Goal: Obtain resource: Download file/media

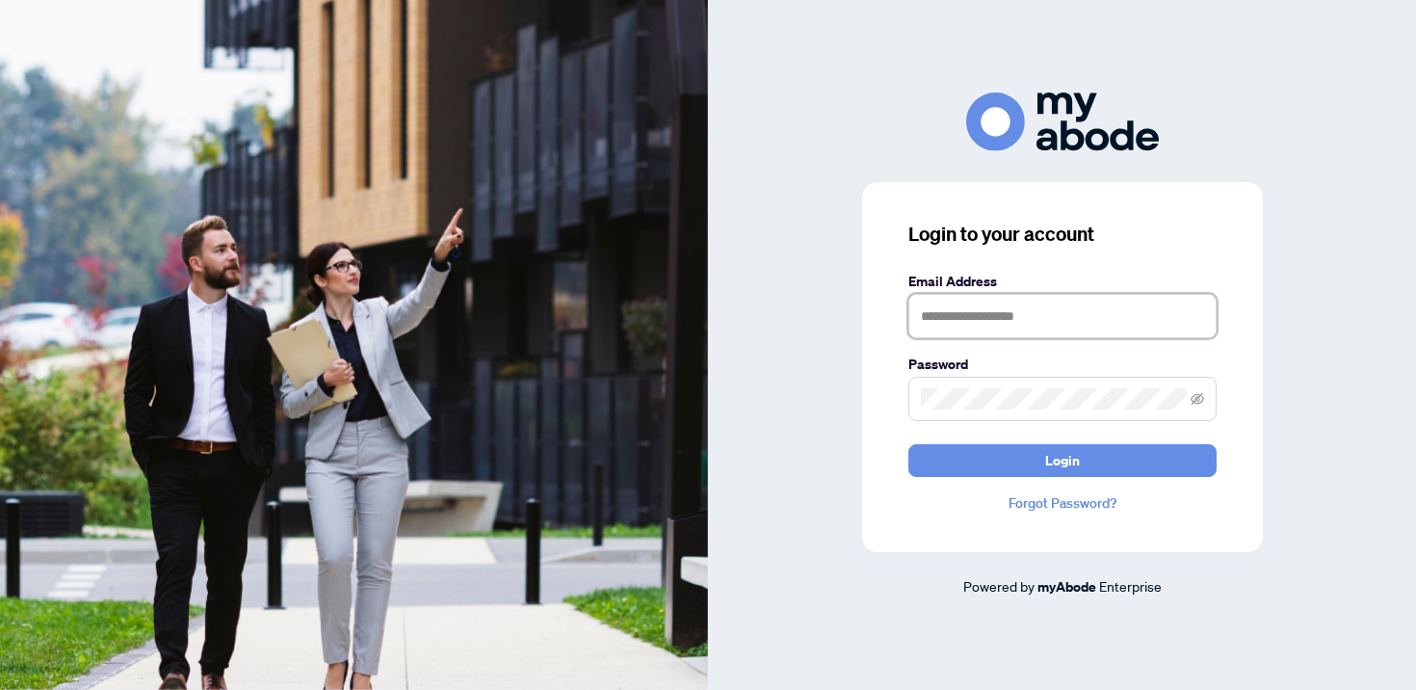
click at [1051, 325] on input "text" at bounding box center [1062, 316] width 308 height 44
type input "**********"
click at [908, 444] on button "Login" at bounding box center [1062, 460] width 308 height 33
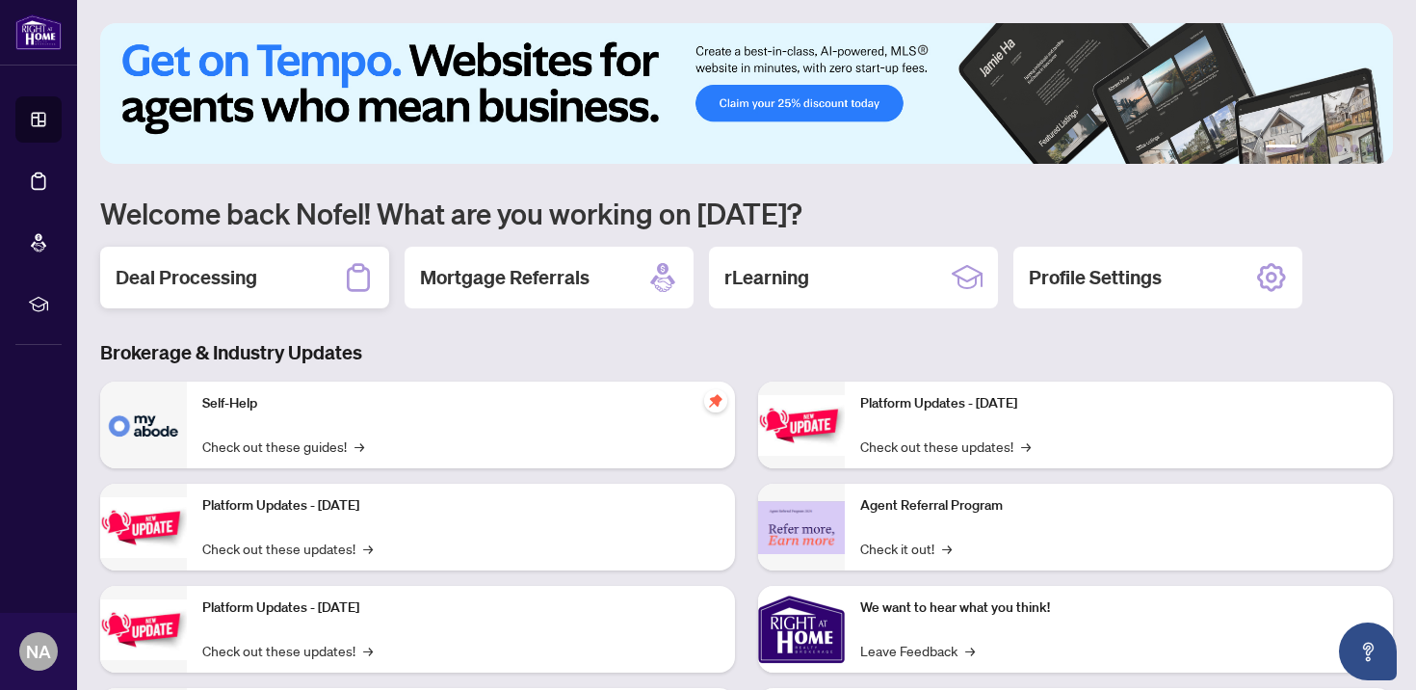
click at [202, 277] on h2 "Deal Processing" at bounding box center [187, 277] width 142 height 27
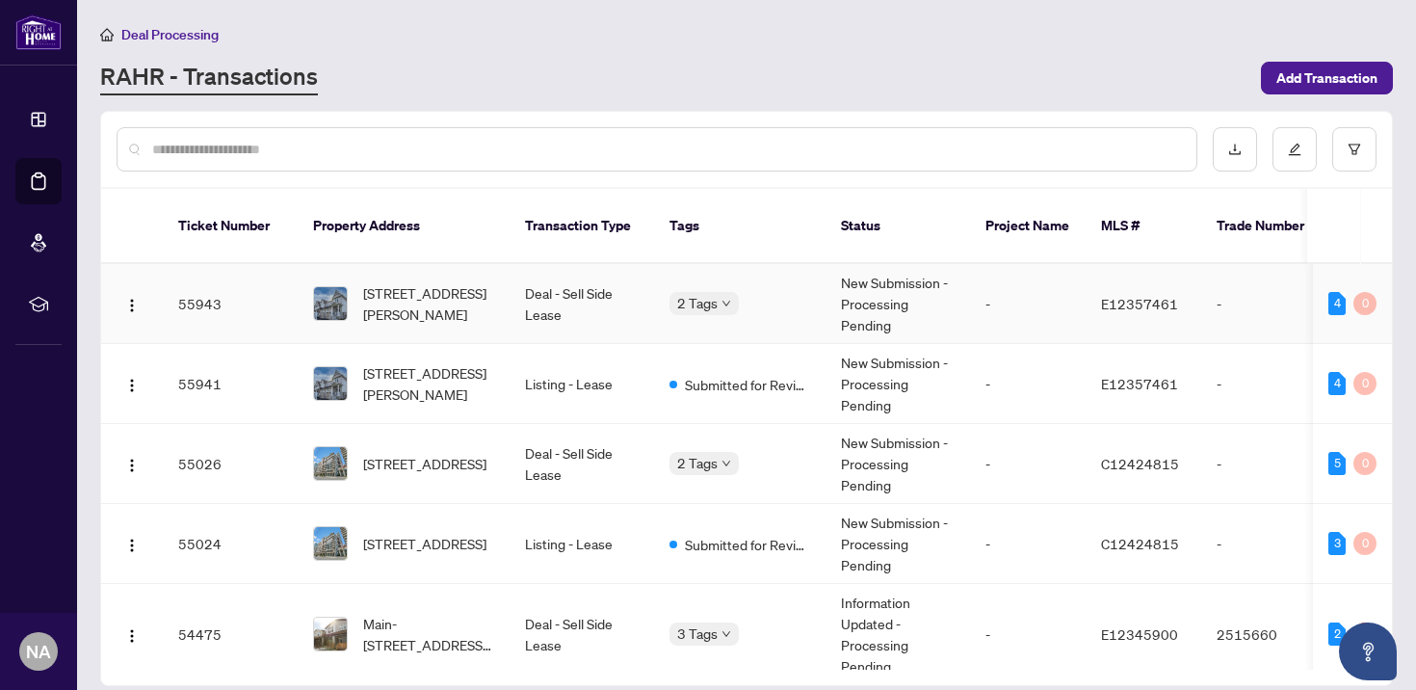
click at [239, 294] on td "55943" at bounding box center [230, 304] width 135 height 80
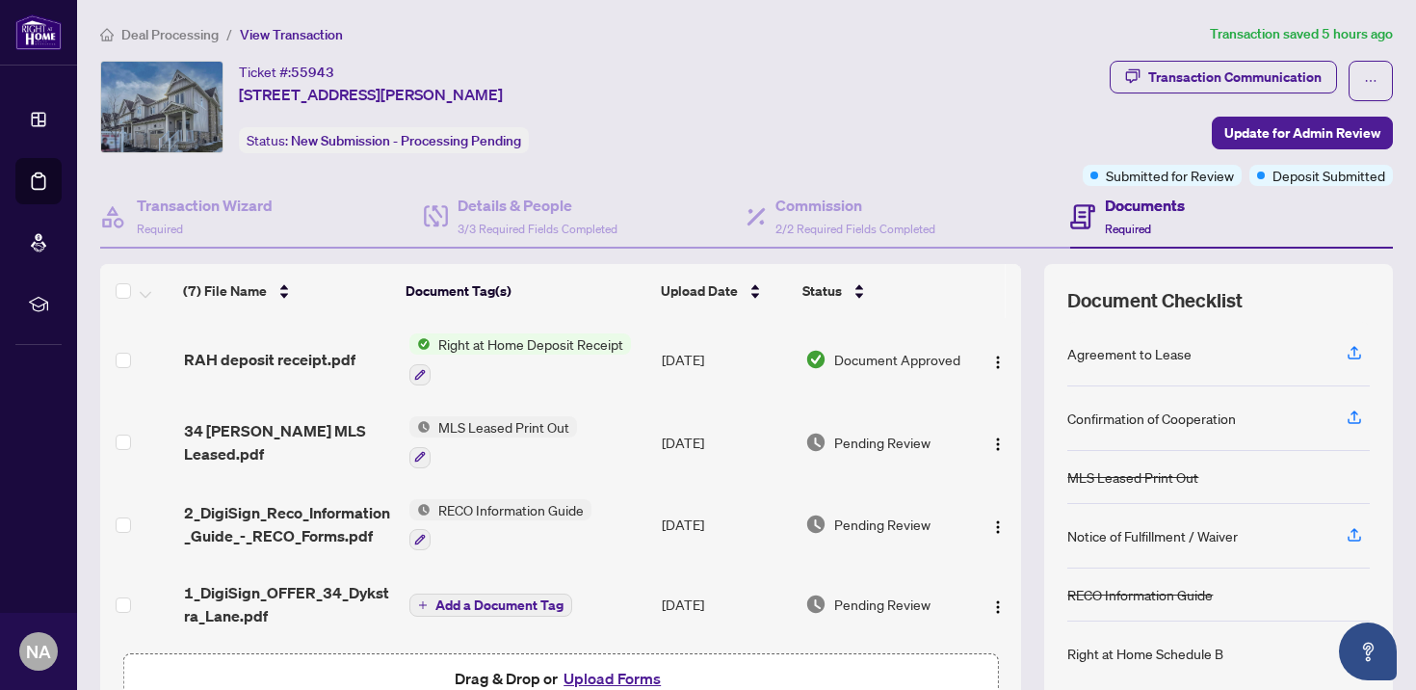
click at [504, 349] on span "Right at Home Deposit Receipt" at bounding box center [531, 343] width 200 height 21
click at [993, 354] on img "button" at bounding box center [997, 361] width 15 height 15
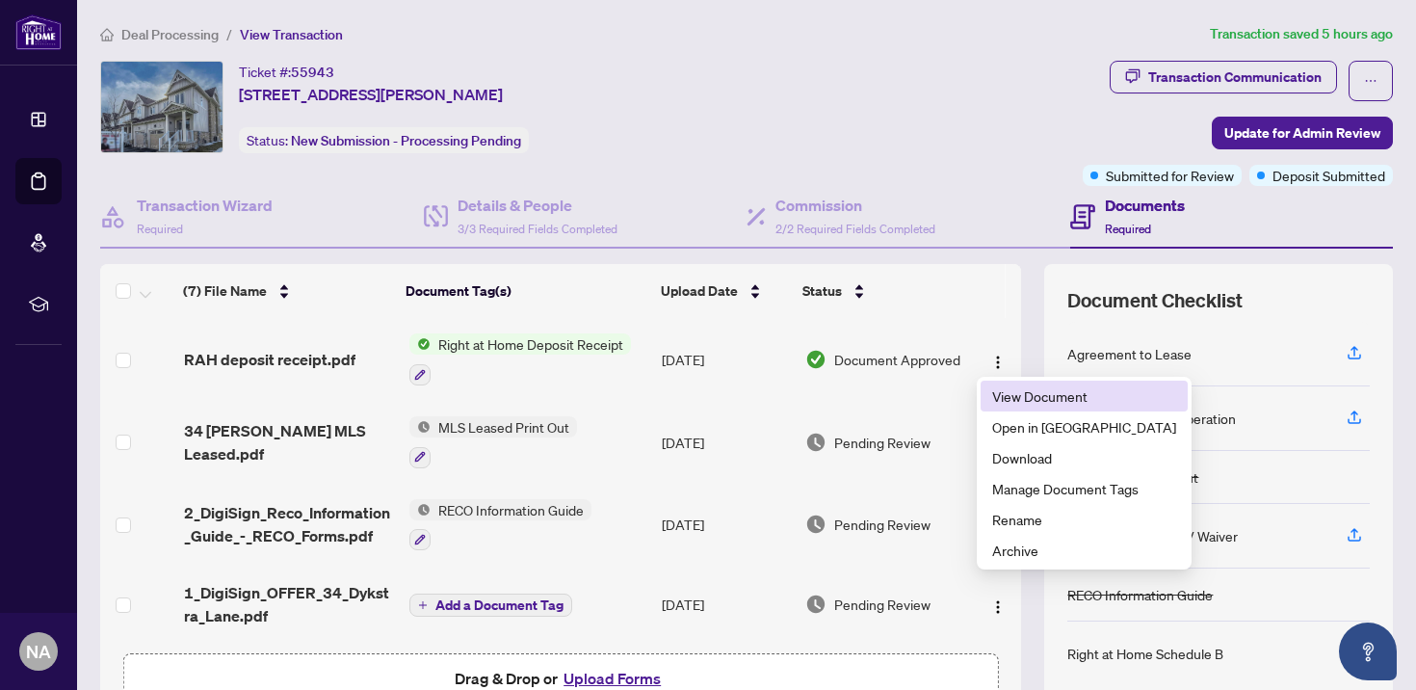
click at [1018, 395] on span "View Document" at bounding box center [1084, 395] width 184 height 21
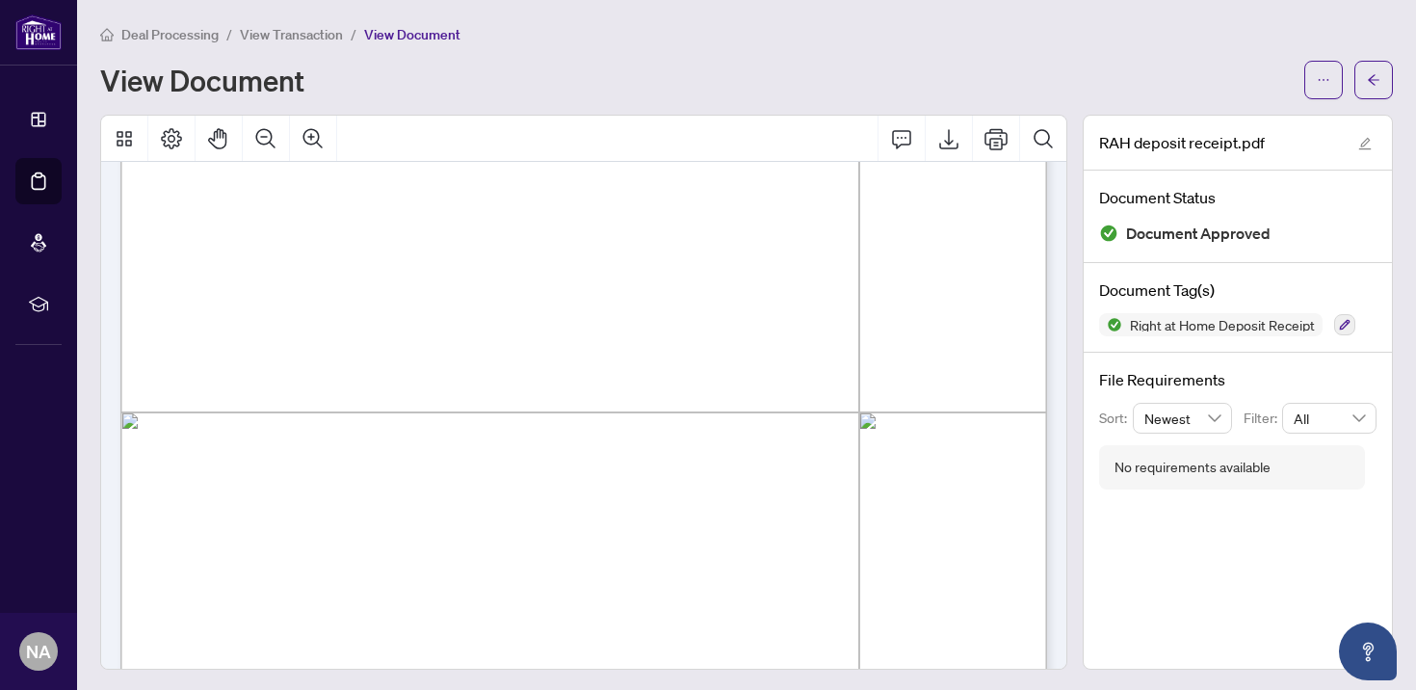
scroll to position [511, 0]
click at [949, 137] on icon "Export" at bounding box center [948, 139] width 19 height 20
